Goal: Entertainment & Leisure: Consume media (video, audio)

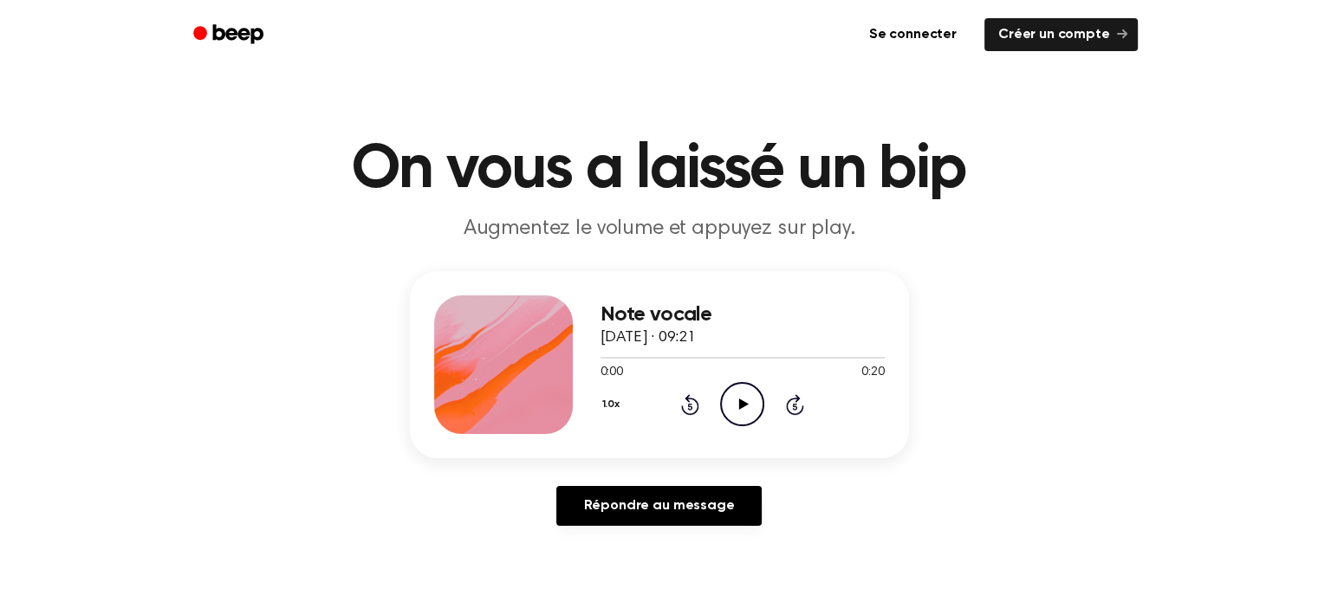
drag, startPoint x: 0, startPoint y: 0, endPoint x: 758, endPoint y: 394, distance: 854.7
click at [758, 394] on icon "Play Audio" at bounding box center [742, 404] width 44 height 44
click at [746, 402] on icon "Pause Audio" at bounding box center [742, 404] width 44 height 44
click at [741, 397] on icon "Play Audio" at bounding box center [742, 404] width 44 height 44
click at [750, 410] on icon "Play Audio" at bounding box center [742, 404] width 44 height 44
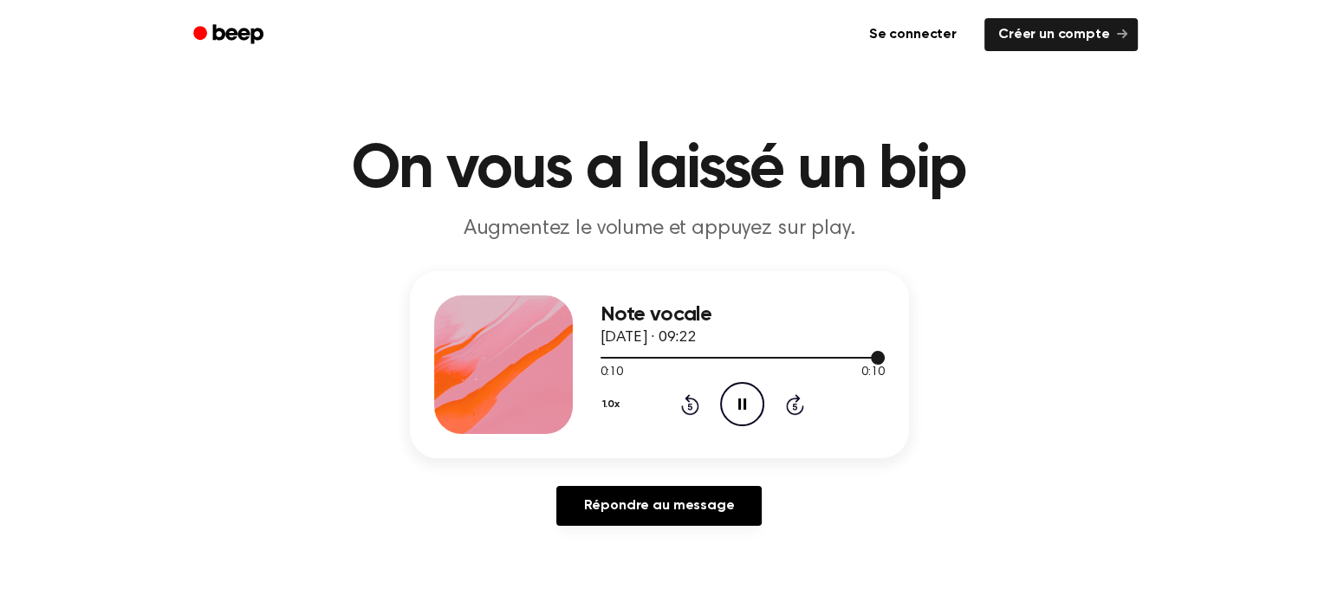
click at [613, 359] on div at bounding box center [743, 357] width 284 height 14
click at [739, 401] on icon at bounding box center [744, 404] width 10 height 11
click at [738, 401] on icon at bounding box center [742, 404] width 8 height 11
click at [746, 405] on icon at bounding box center [744, 404] width 10 height 11
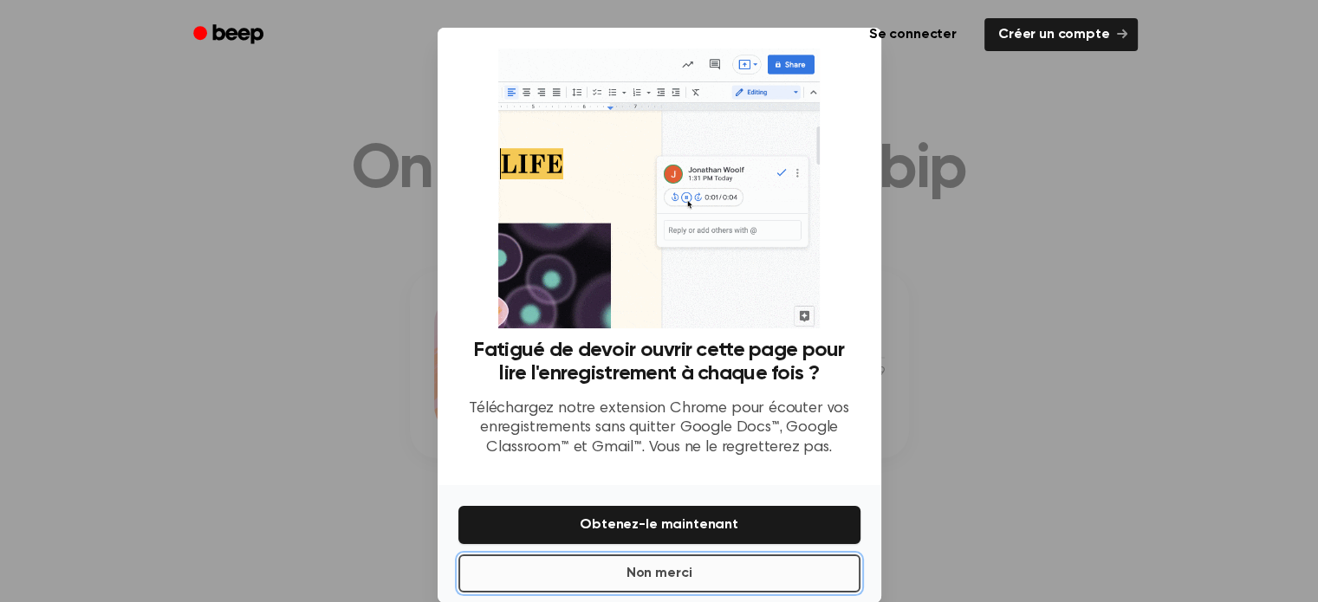
click at [707, 575] on button "Non merci" at bounding box center [659, 574] width 402 height 38
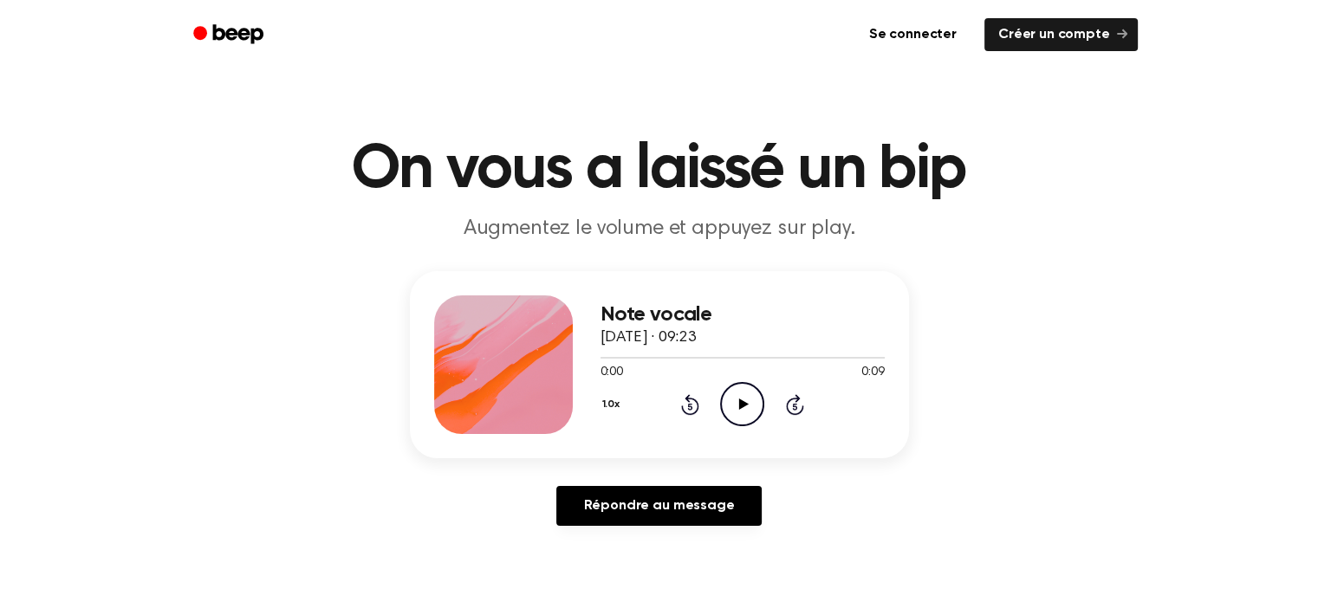
drag, startPoint x: 752, startPoint y: 405, endPoint x: 731, endPoint y: 412, distance: 21.9
click at [731, 412] on icon "Play Audio" at bounding box center [742, 404] width 44 height 44
click at [735, 410] on icon "Play Audio" at bounding box center [742, 404] width 44 height 44
click at [743, 407] on icon "Play Audio" at bounding box center [742, 404] width 44 height 44
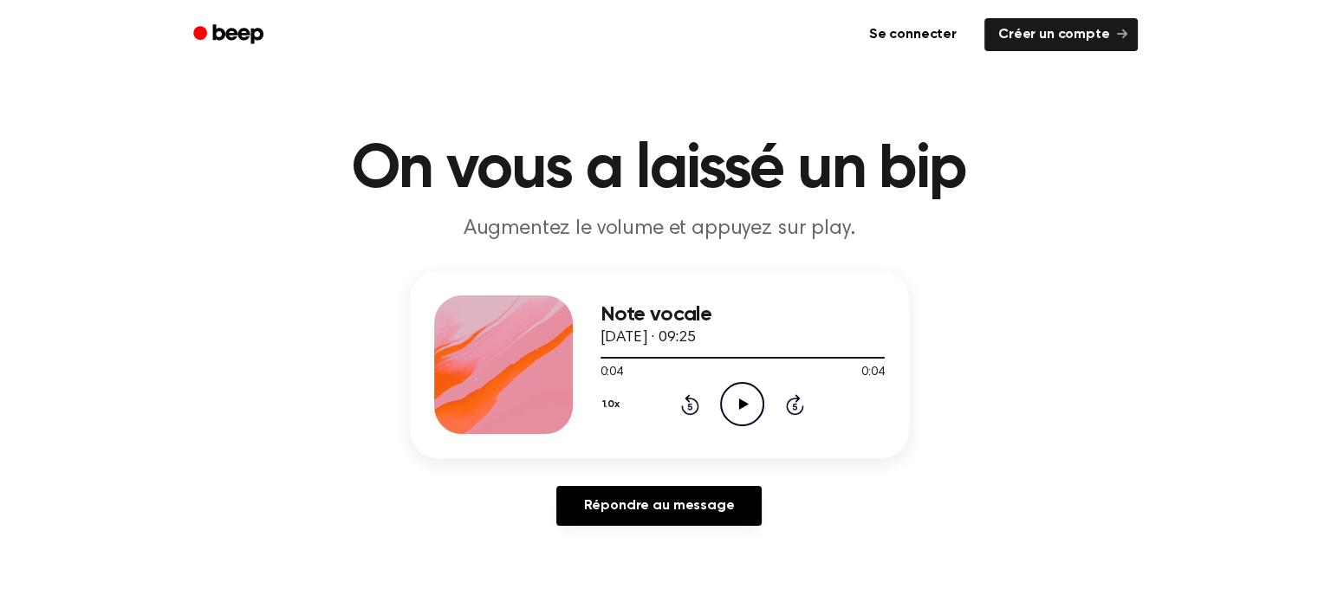
click at [927, 454] on div "Note vocale [DATE] · 09:25 0:04 0:04 Votre navigateur ne prend pas en charge l'…" at bounding box center [659, 405] width 1277 height 269
